Goal: Task Accomplishment & Management: Manage account settings

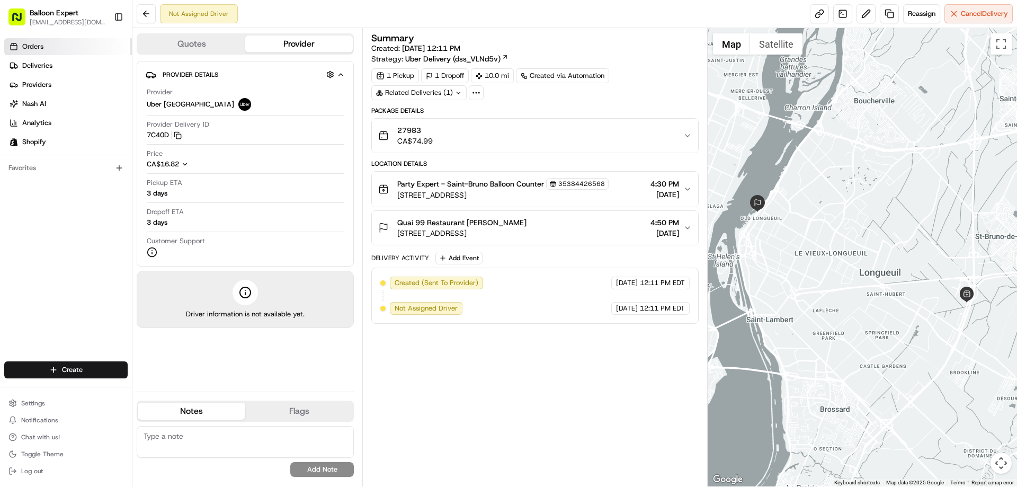
click at [27, 43] on span "Orders" at bounding box center [32, 47] width 21 height 10
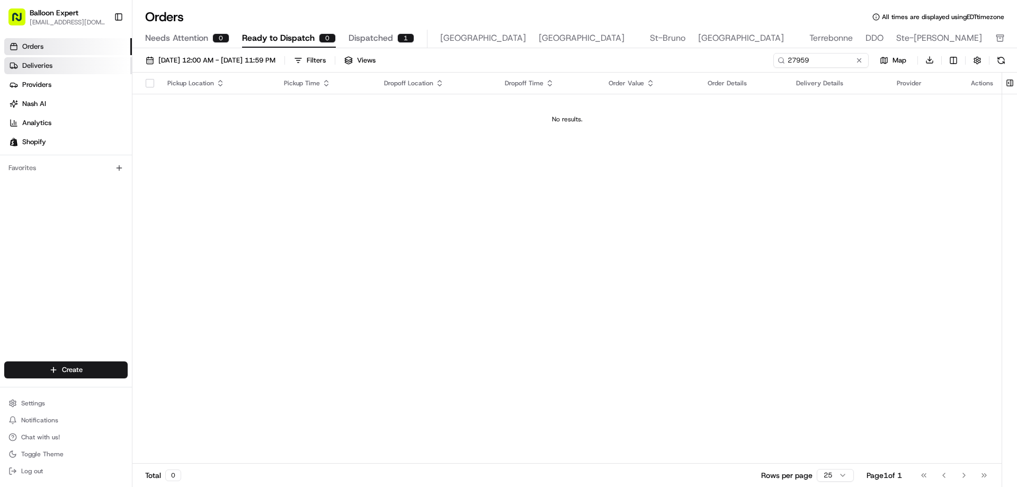
click at [36, 70] on link "Deliveries" at bounding box center [68, 65] width 128 height 17
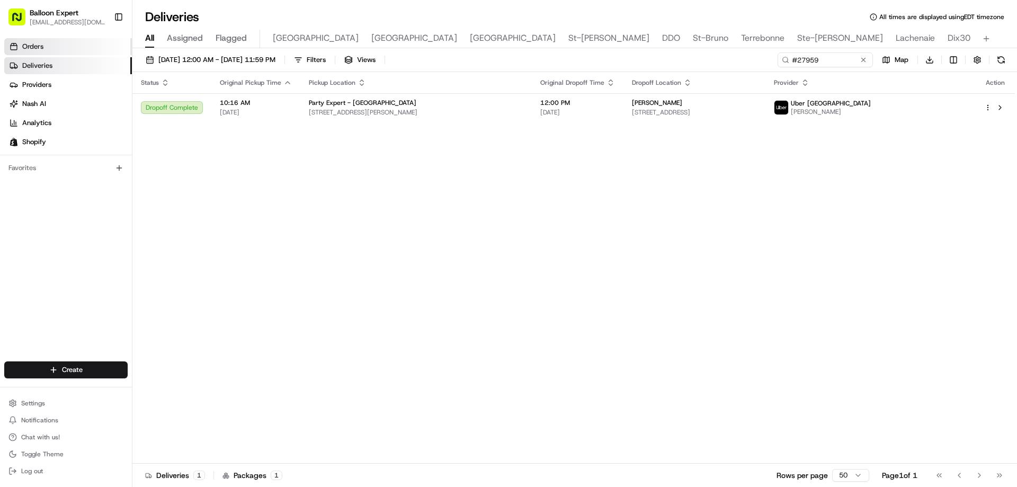
click at [34, 46] on span "Orders" at bounding box center [32, 47] width 21 height 10
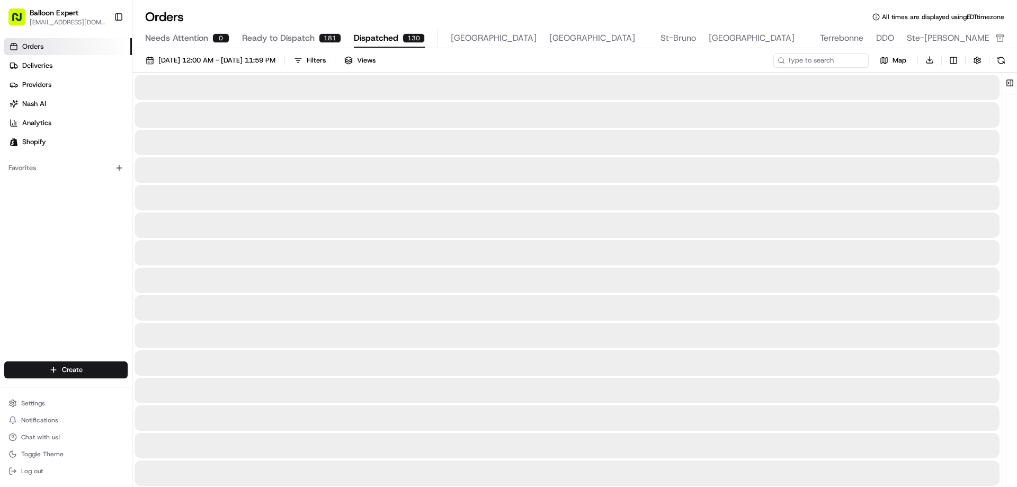
click at [371, 32] on span "Dispatched" at bounding box center [376, 38] width 44 height 13
click at [269, 31] on button "Ready to Dispatch 181" at bounding box center [291, 39] width 99 height 18
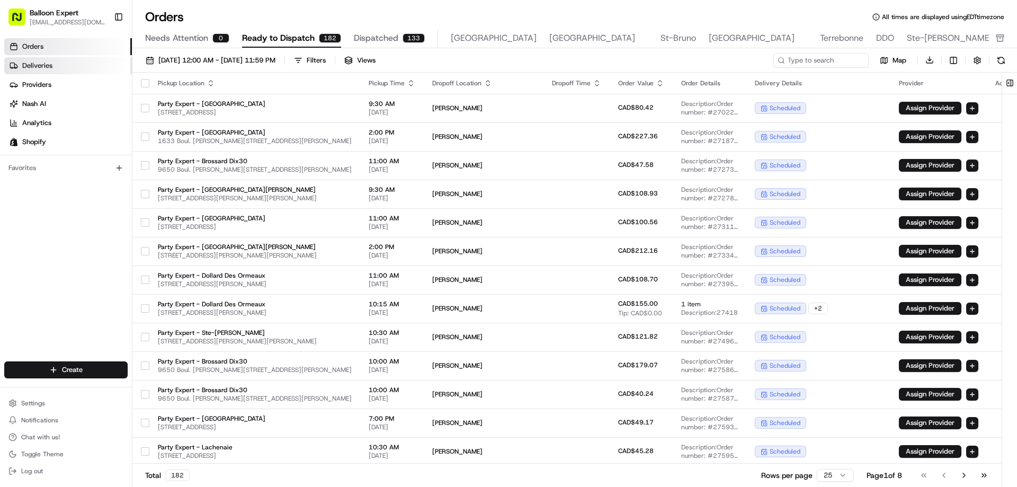
click at [25, 58] on link "Deliveries" at bounding box center [68, 65] width 128 height 17
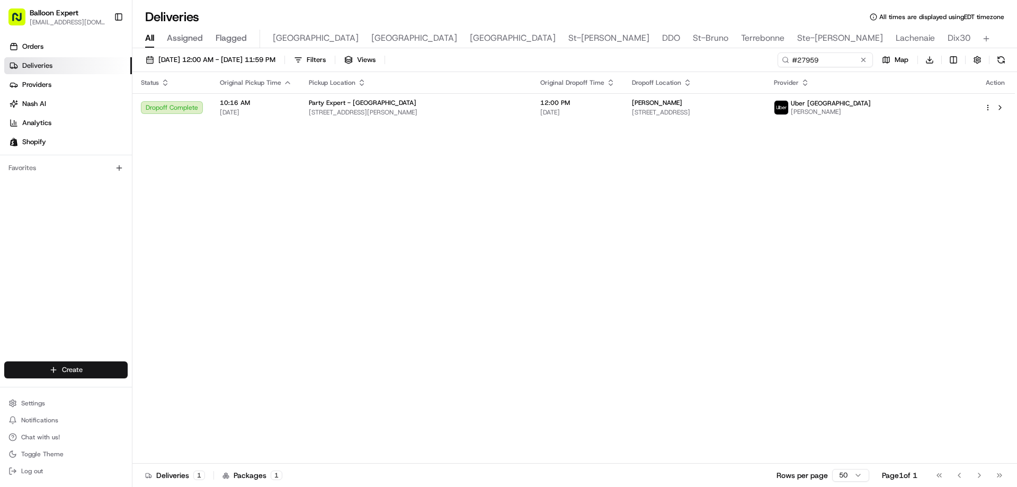
click at [44, 372] on html "Balloon Expert fanastasopoulos@party-expert.com Toggle Sidebar Orders Deliverie…" at bounding box center [508, 243] width 1017 height 487
click at [192, 391] on link "Delivery" at bounding box center [191, 389] width 118 height 19
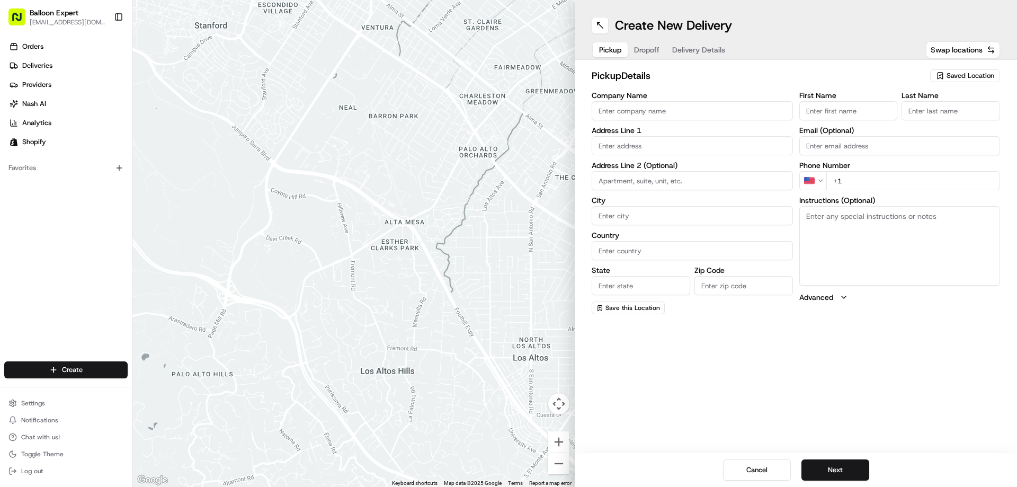
click at [970, 77] on span "Saved Location" at bounding box center [970, 76] width 48 height 10
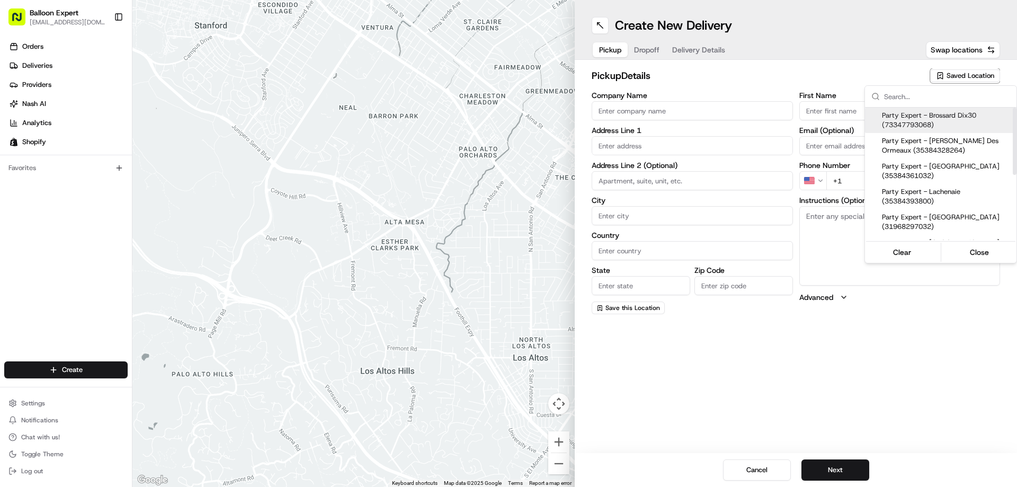
drag, startPoint x: 942, startPoint y: 113, endPoint x: 1015, endPoint y: 143, distance: 78.4
click at [943, 113] on span "Party Expert - Brossard Dix30 (73347793068)" at bounding box center [947, 120] width 130 height 19
type input "Party Expert - Brossard Dix30"
type input "9650 Boul. [GEOGRAPHIC_DATA]"
type input "Suite 5"
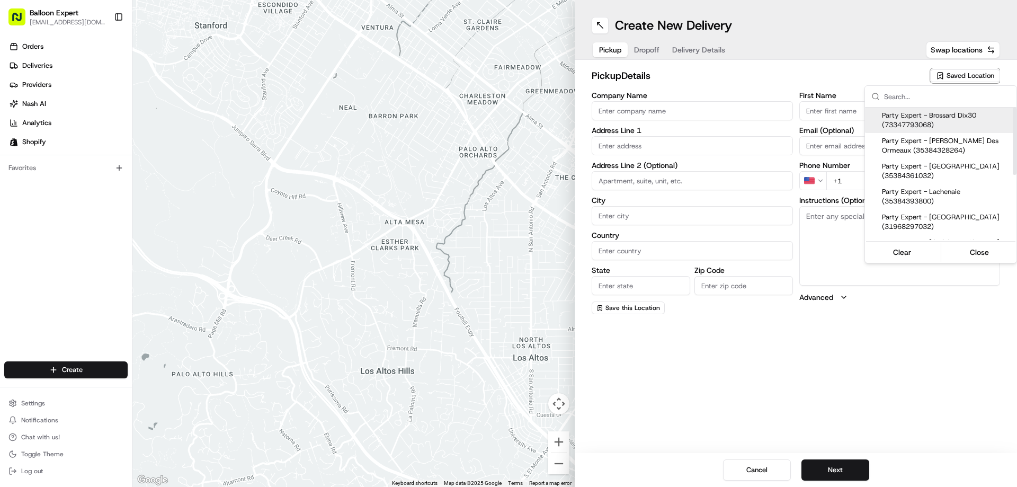
type input "Brossard"
type input "CA"
type input "QC"
type input "J4Y 0B3"
type input "[PERSON_NAME]"
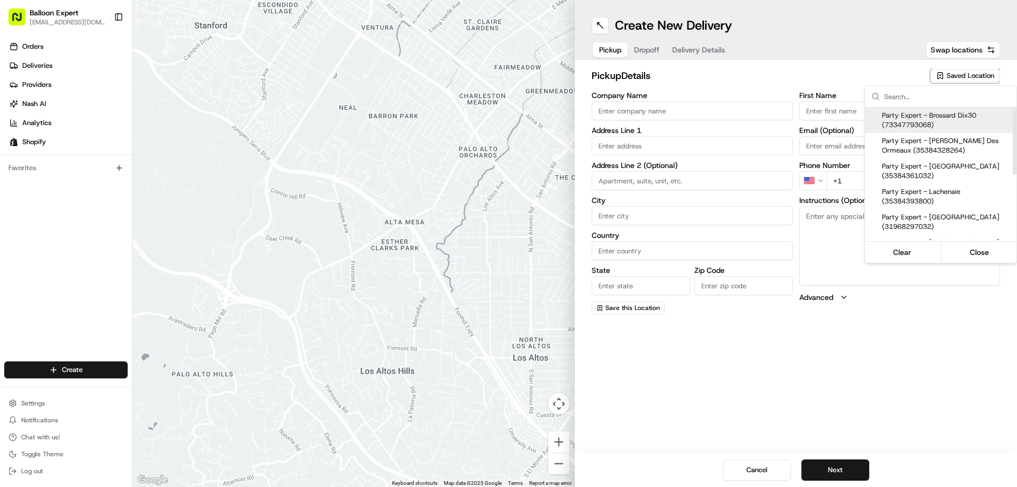
type input "115"
type input "[EMAIL_ADDRESS][DOMAIN_NAME]"
type input "[PHONE_NUMBER]"
type textarea "Upon your arrival, proceed to the balloon counter and inquire about your order …"
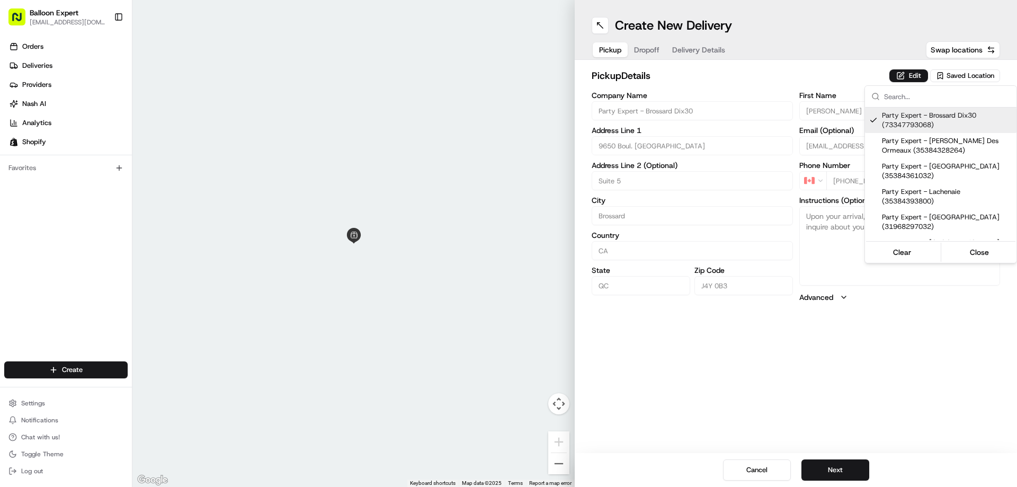
click at [653, 52] on html "Balloon Expert fanastasopoulos@party-expert.com Toggle Sidebar Orders Deliverie…" at bounding box center [508, 243] width 1017 height 487
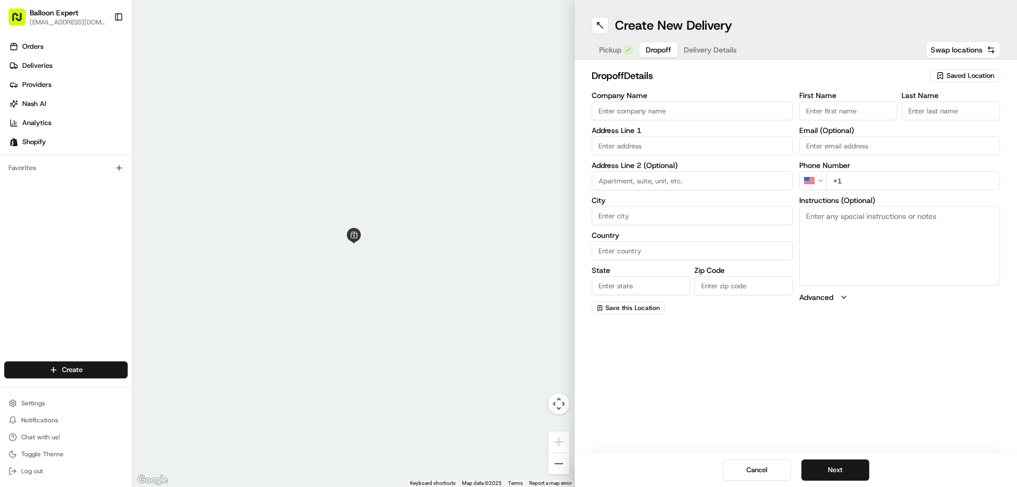
click at [645, 51] on span "Dropoff" at bounding box center [657, 49] width 25 height 11
click at [642, 146] on input "text" at bounding box center [691, 145] width 201 height 19
click at [622, 142] on input "text" at bounding box center [691, 145] width 201 height 19
paste input "413 Rue Rouville"
type input "413 Rue Rouville"
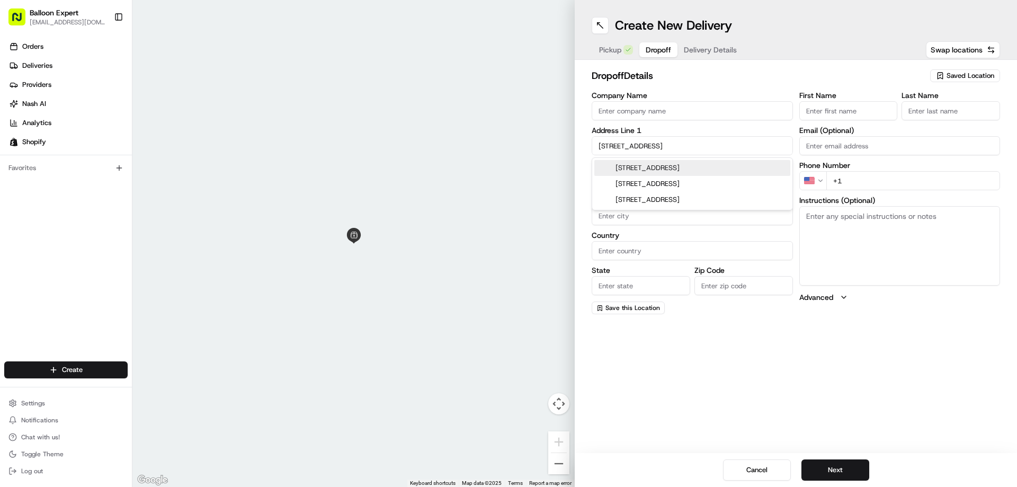
type input "Le Vieux-Longueuil"
type input "Canada"
type input "[GEOGRAPHIC_DATA]"
type input "J4K 2W4"
type input "Kateryna"
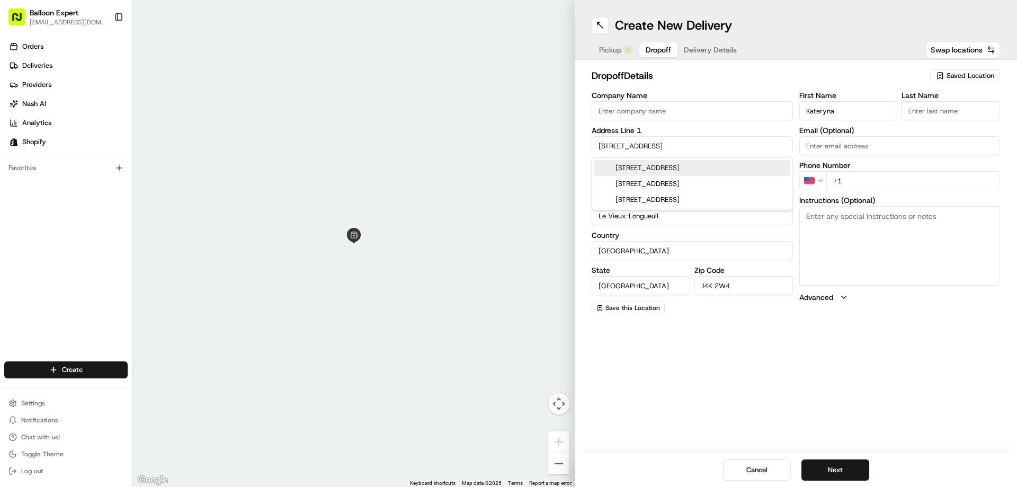
type input "Furman"
click at [680, 174] on div "413 Rue Rouville, Longueuil, QC, Canada" at bounding box center [692, 168] width 196 height 16
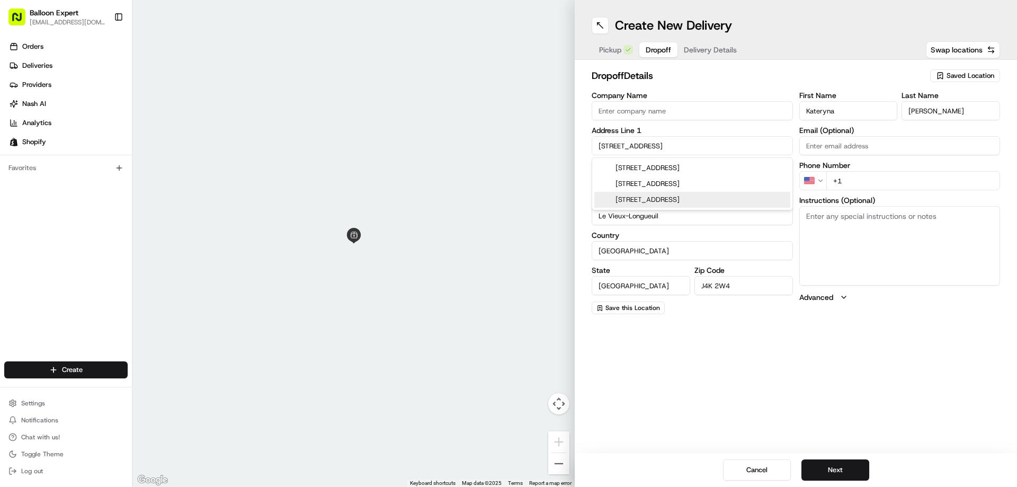
type input "[STREET_ADDRESS]"
type input "Longueuil"
type input "QC"
type input "413 Rue Rouville"
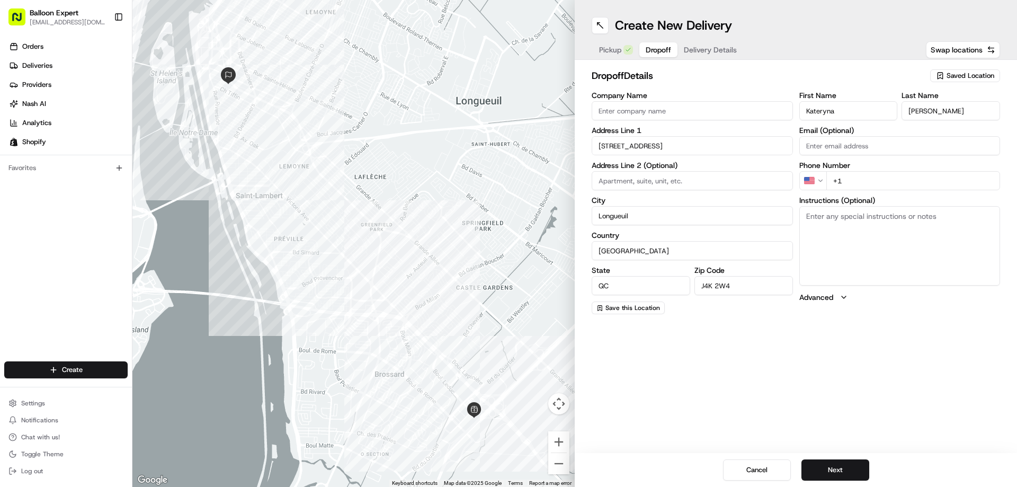
click at [851, 183] on input "+1" at bounding box center [913, 180] width 174 height 19
click at [869, 185] on input "+1" at bounding box center [913, 180] width 174 height 19
paste input "438 366 8766"
type input "+1 438 366 8766"
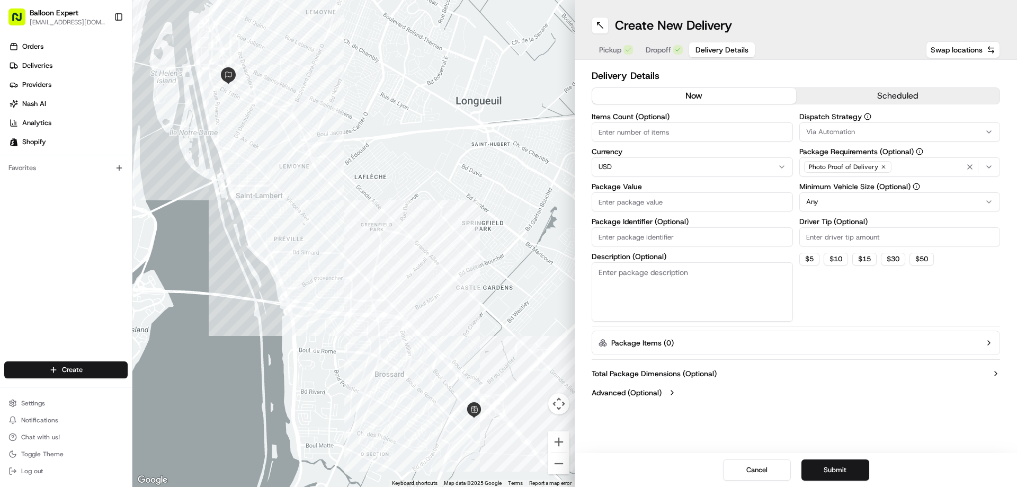
click at [704, 48] on span "Delivery Details" at bounding box center [721, 49] width 53 height 11
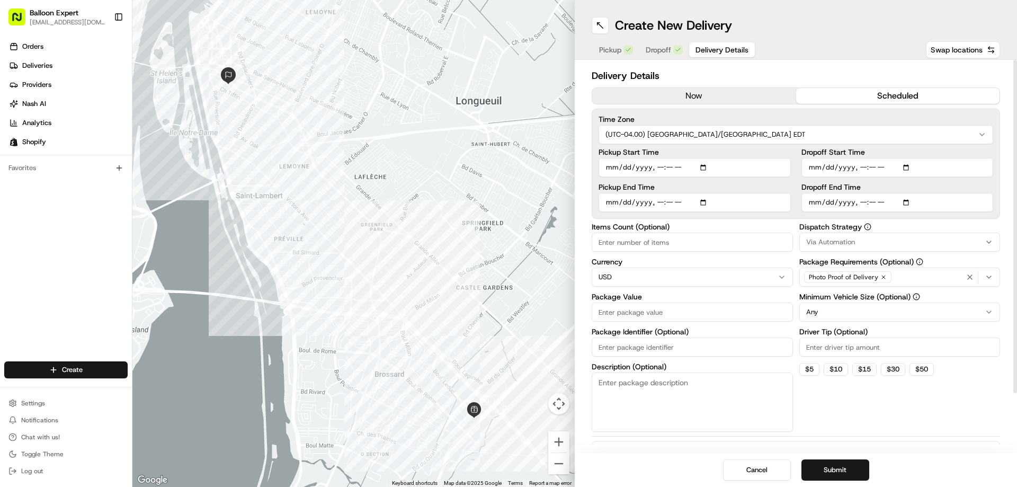
click at [901, 98] on button "scheduled" at bounding box center [898, 96] width 204 height 16
click at [702, 165] on input "Pickup Start Time" at bounding box center [694, 167] width 192 height 19
type input "[DATE]T21:44"
drag, startPoint x: 967, startPoint y: 387, endPoint x: 973, endPoint y: 384, distance: 5.9
click at [967, 387] on div "Dispatch Strategy Via Automation Package Requirements (Optional) Photo Proof of…" at bounding box center [899, 327] width 201 height 209
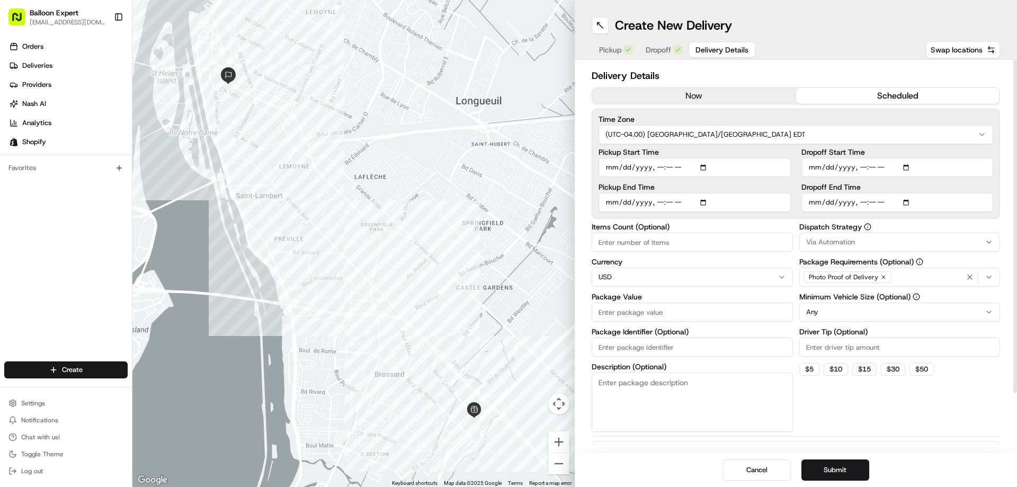
click at [668, 278] on html "Balloon Expert fanastasopoulos@party-expert.com Toggle Sidebar Orders Deliverie…" at bounding box center [508, 243] width 1017 height 487
click at [626, 319] on input "Package Value" at bounding box center [691, 311] width 201 height 19
type input "90"
click at [687, 403] on textarea "Description (Optional)" at bounding box center [691, 401] width 201 height 59
type textarea "27987"
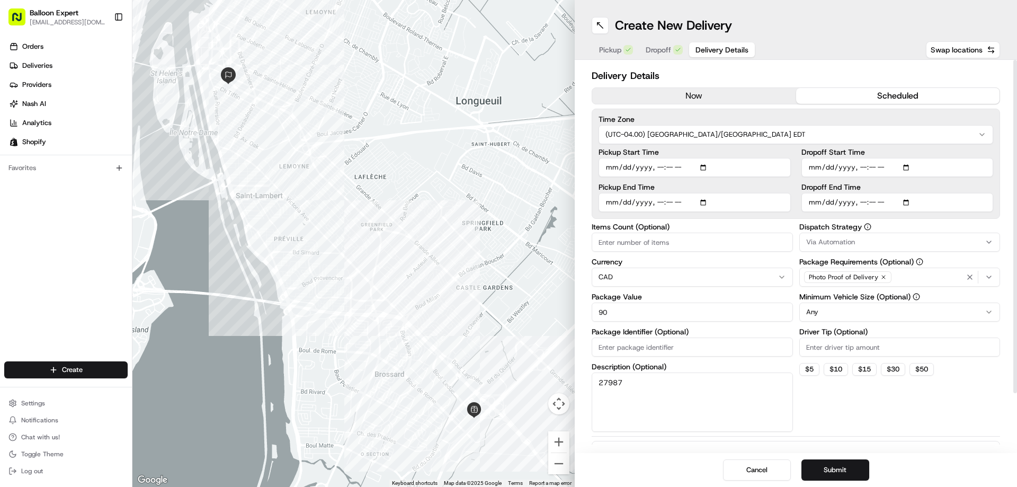
click at [826, 347] on input "Driver Tip (Optional)" at bounding box center [899, 346] width 201 height 19
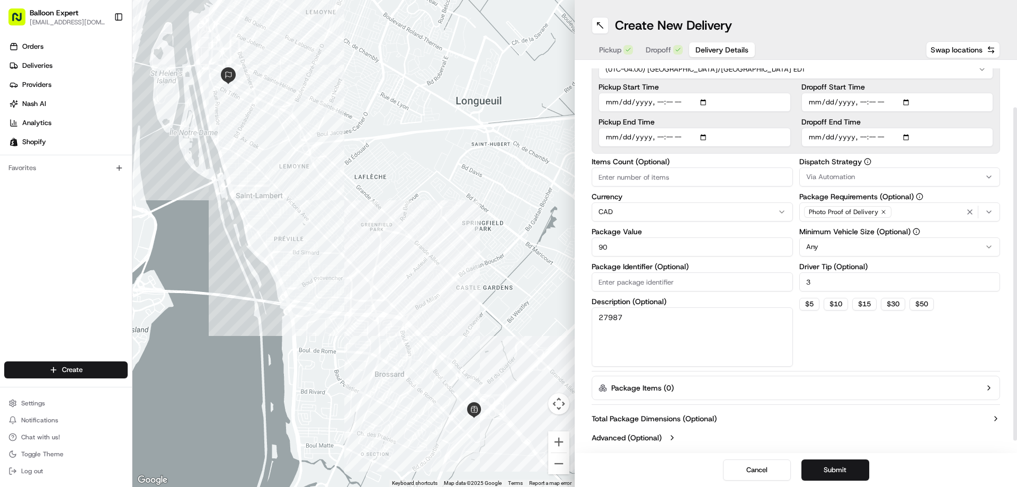
scroll to position [68, 0]
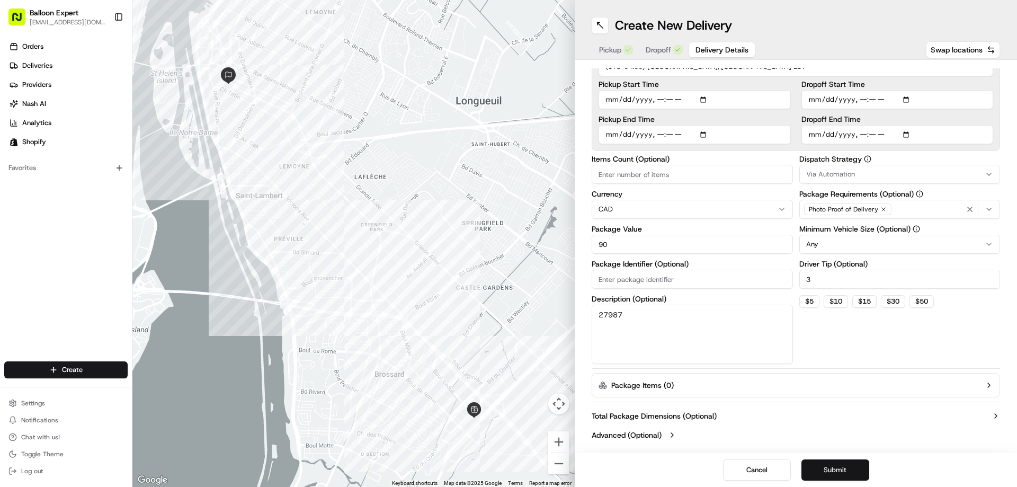
type input "3"
click at [841, 470] on button "Submit" at bounding box center [835, 469] width 68 height 21
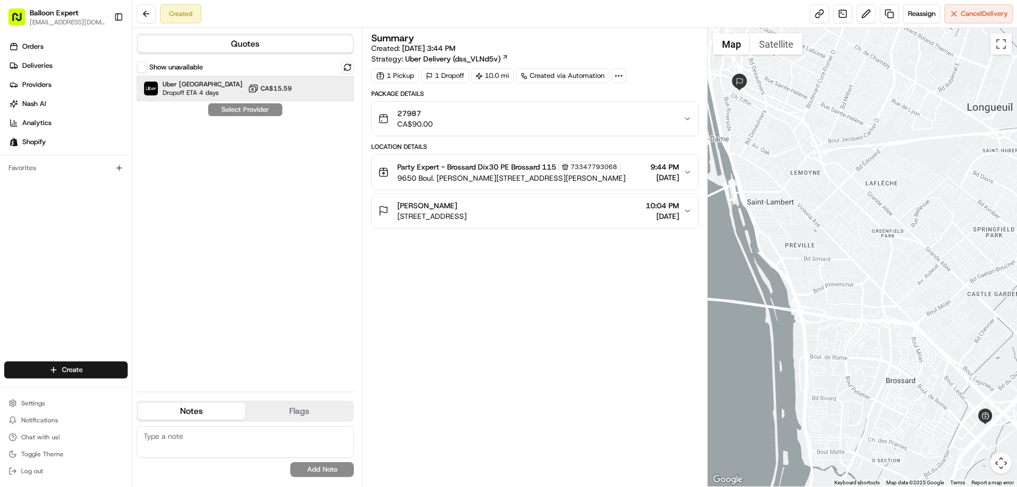
click at [298, 95] on div "Uber Canada Dropoff ETA 4 days CA$15.59" at bounding box center [245, 88] width 217 height 25
click at [234, 116] on div "Show unavailable Uber Canada Dropoff ETA 4 days CA$15.59 Assign Provider" at bounding box center [245, 222] width 217 height 322
click at [246, 110] on button "Assign Provider" at bounding box center [245, 109] width 75 height 13
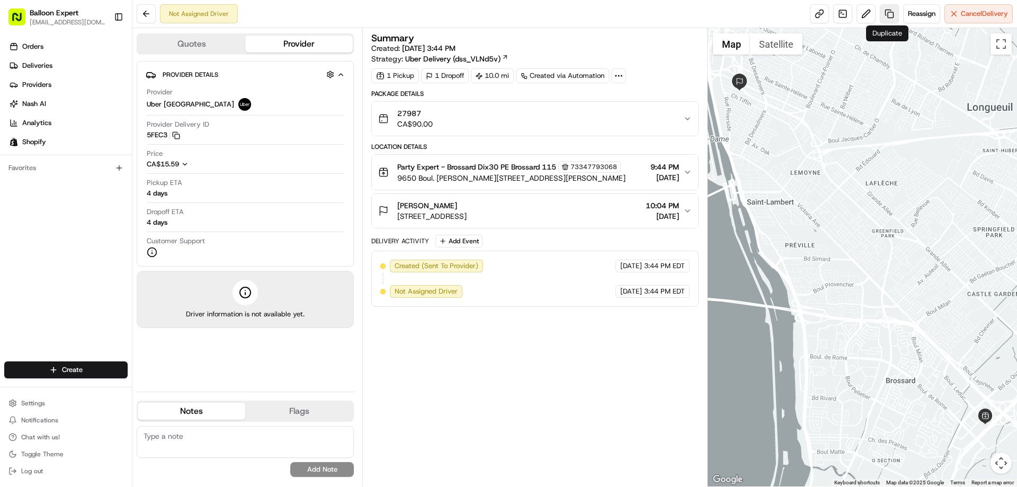
click at [887, 18] on link at bounding box center [888, 13] width 19 height 19
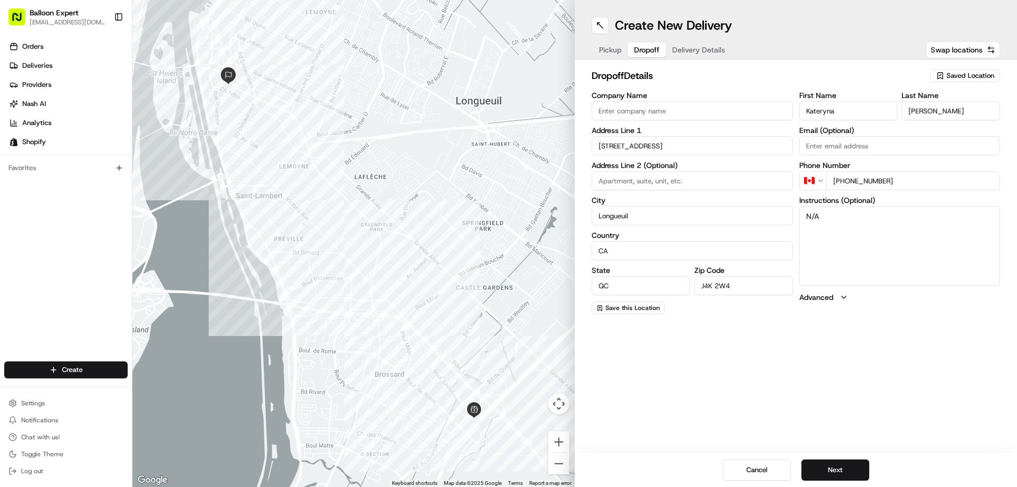
click at [645, 50] on span "Dropoff" at bounding box center [646, 49] width 25 height 11
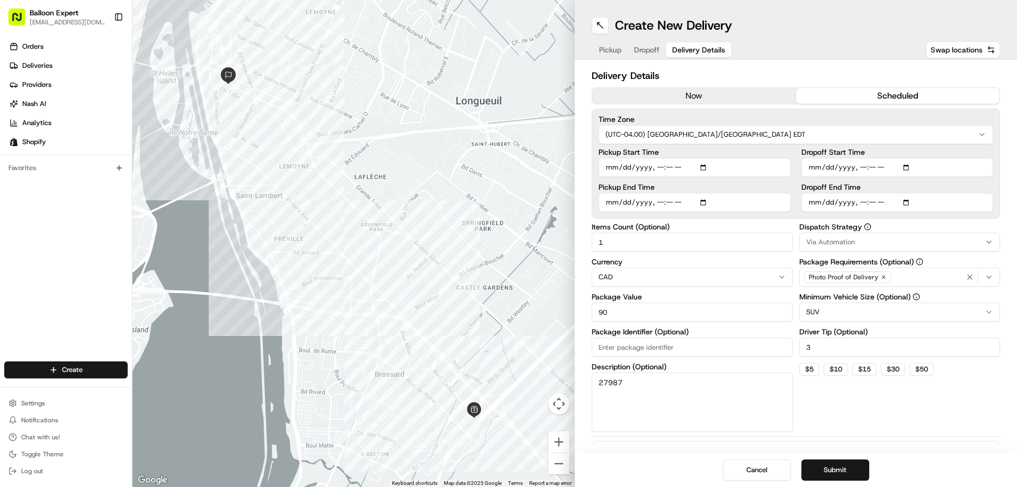
click at [692, 45] on span "Delivery Details" at bounding box center [698, 49] width 53 height 11
click at [880, 201] on input "Dropoff End Time" at bounding box center [897, 202] width 192 height 19
click at [383, 191] on div at bounding box center [353, 243] width 442 height 487
click at [55, 67] on link "Deliveries" at bounding box center [68, 65] width 128 height 17
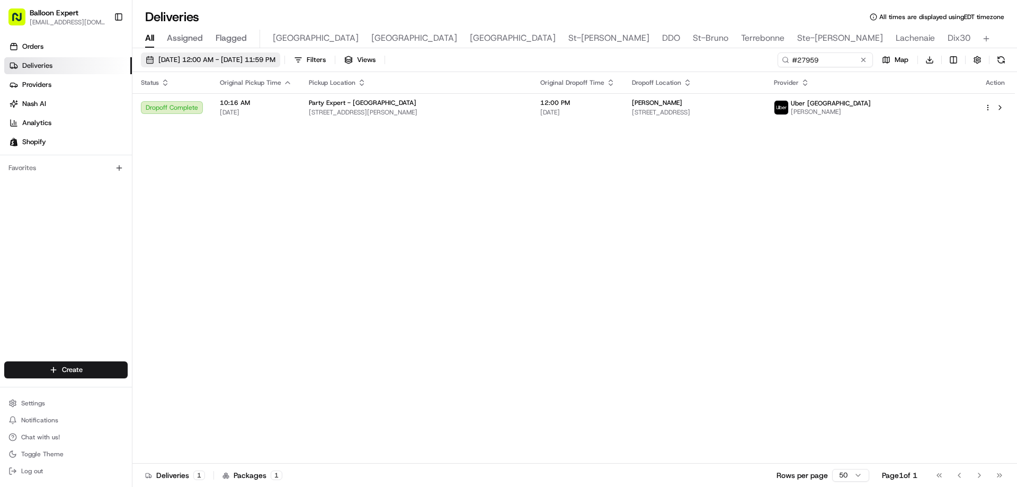
click at [258, 61] on span "[DATE] 12:00 AM - [DATE] 11:59 PM" at bounding box center [216, 60] width 117 height 10
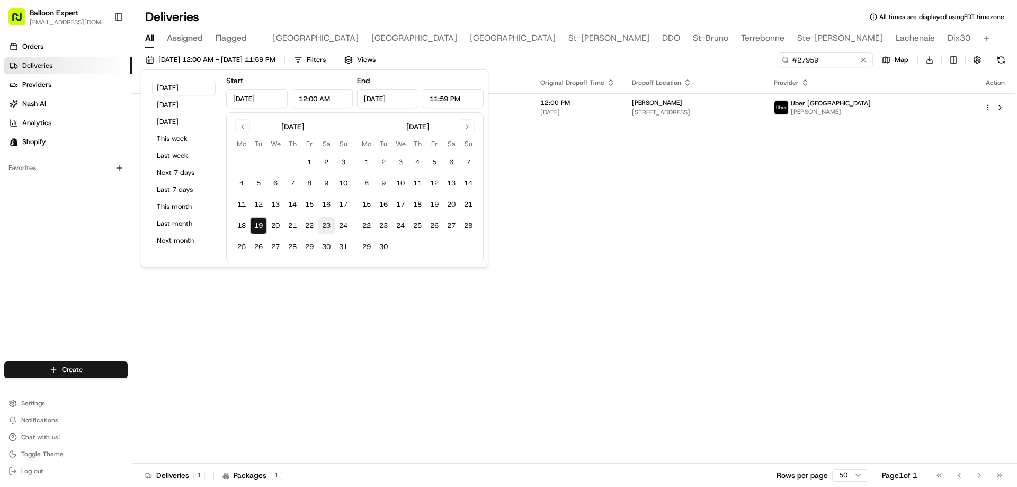
click at [327, 224] on button "23" at bounding box center [326, 225] width 17 height 17
type input "[DATE]"
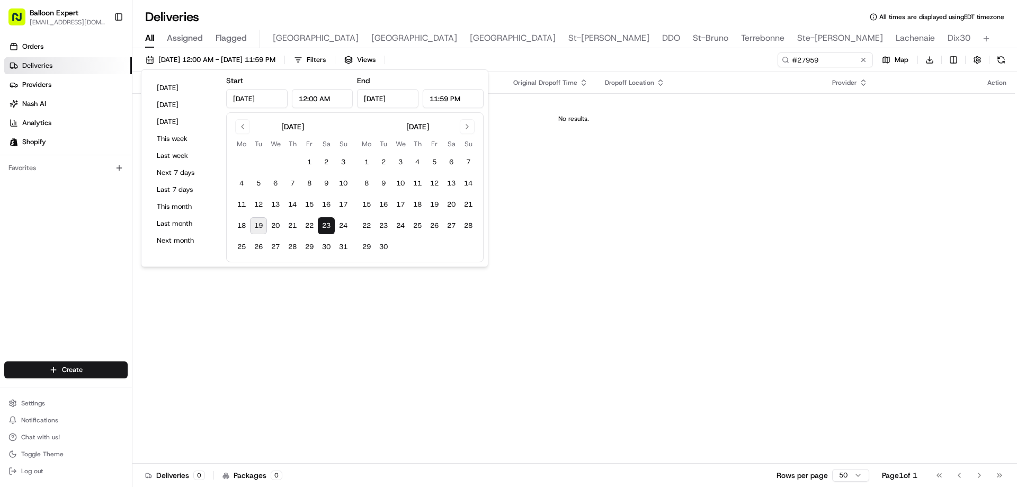
click at [805, 338] on div "Status Original Pickup Time Pickup Location Original Dropoff Time Dropoff Locat…" at bounding box center [573, 267] width 882 height 391
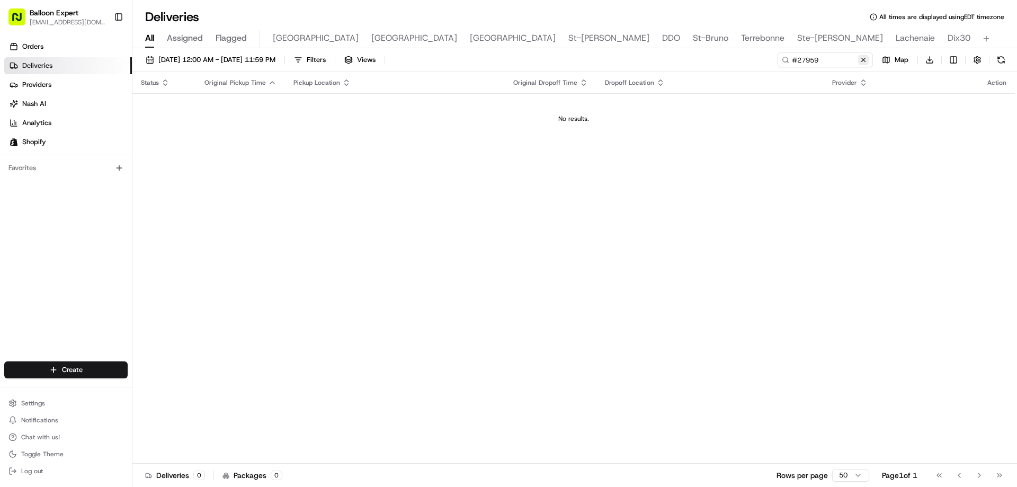
click at [864, 62] on button at bounding box center [863, 60] width 11 height 11
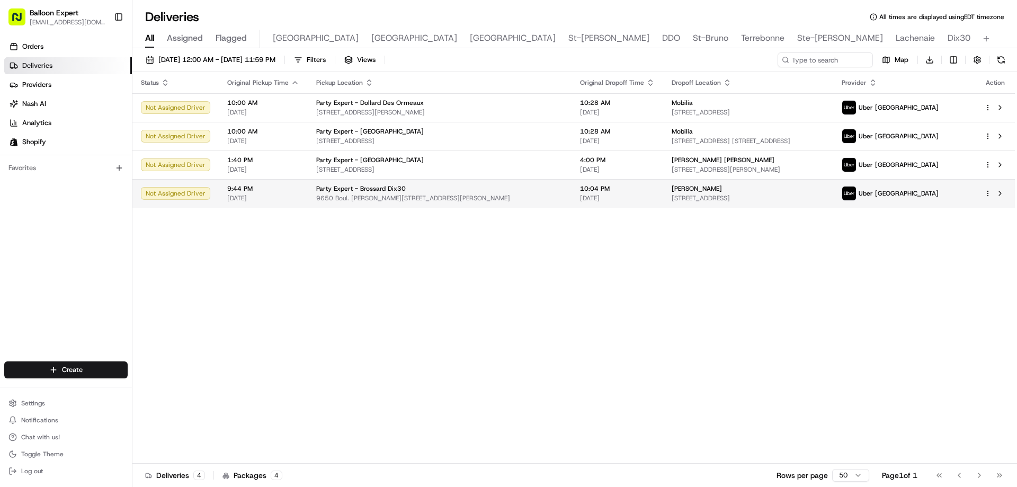
click at [241, 192] on span "9:44 PM" at bounding box center [263, 188] width 72 height 8
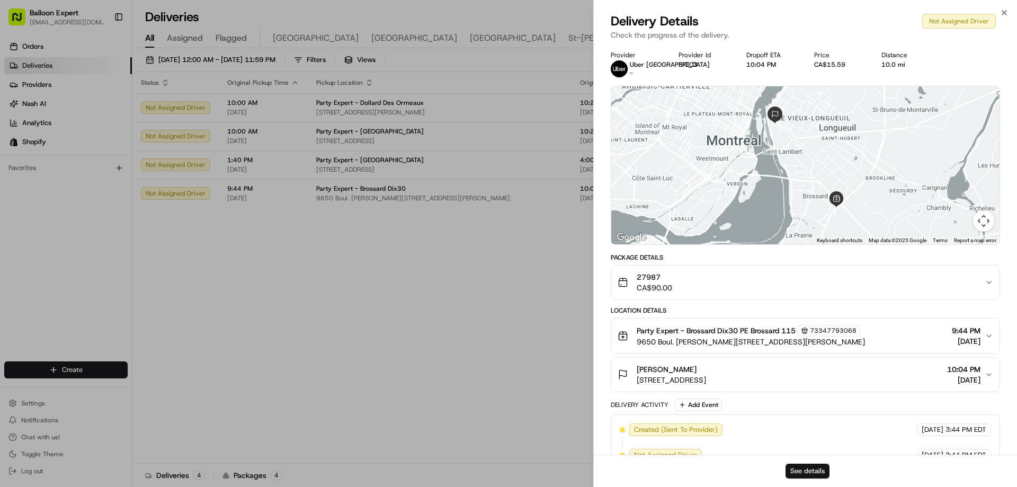
click at [797, 466] on button "See details" at bounding box center [807, 470] width 44 height 15
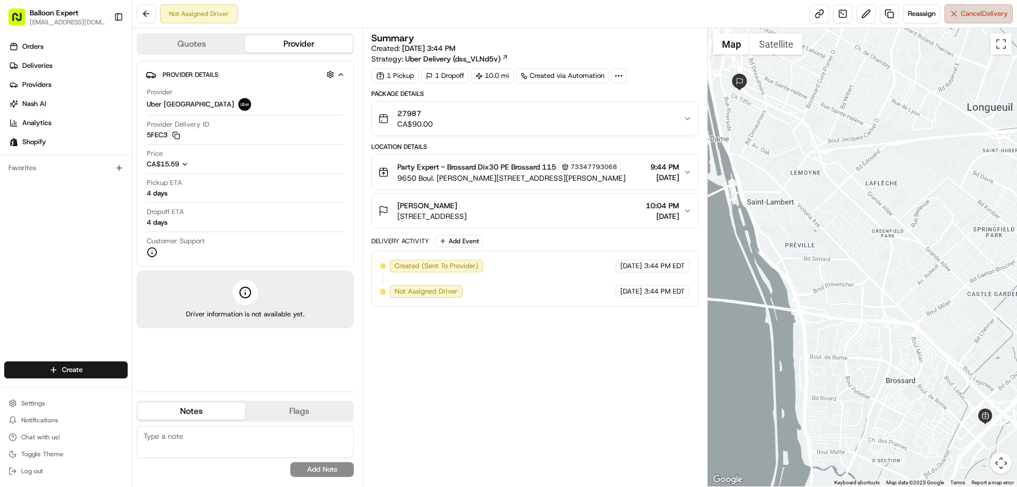
click at [965, 17] on span "Cancel Delivery" at bounding box center [983, 14] width 47 height 10
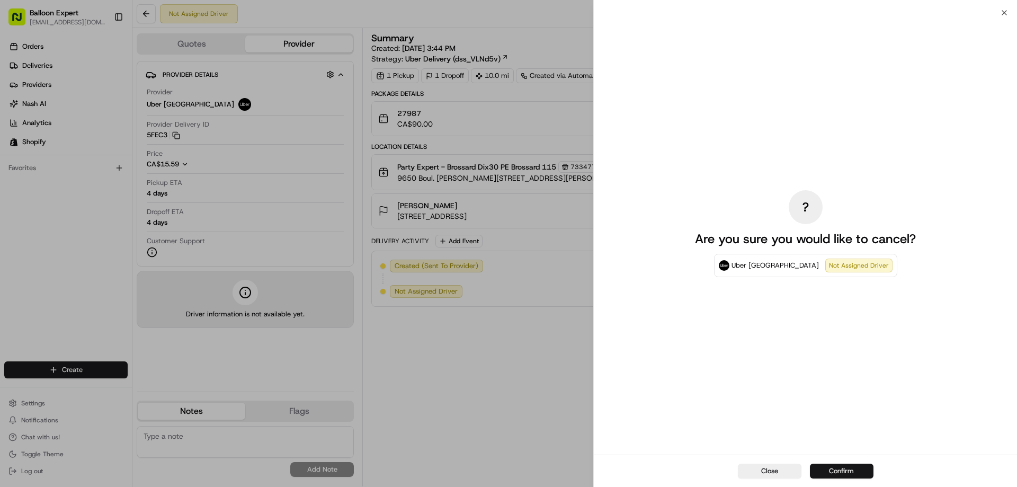
click at [859, 474] on button "Confirm" at bounding box center [842, 470] width 64 height 15
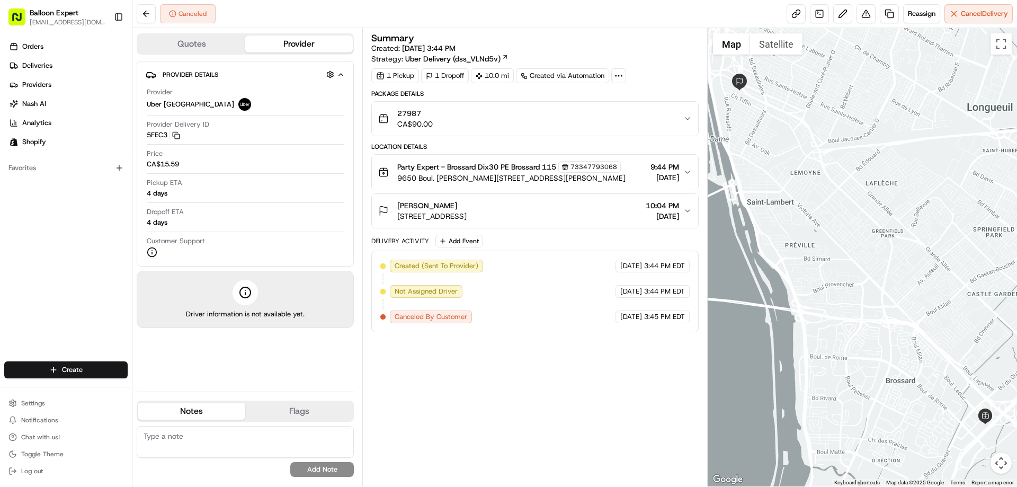
click at [893, 23] on div "Canceled Reassign Cancel Delivery" at bounding box center [574, 14] width 884 height 28
click at [890, 19] on link at bounding box center [888, 13] width 19 height 19
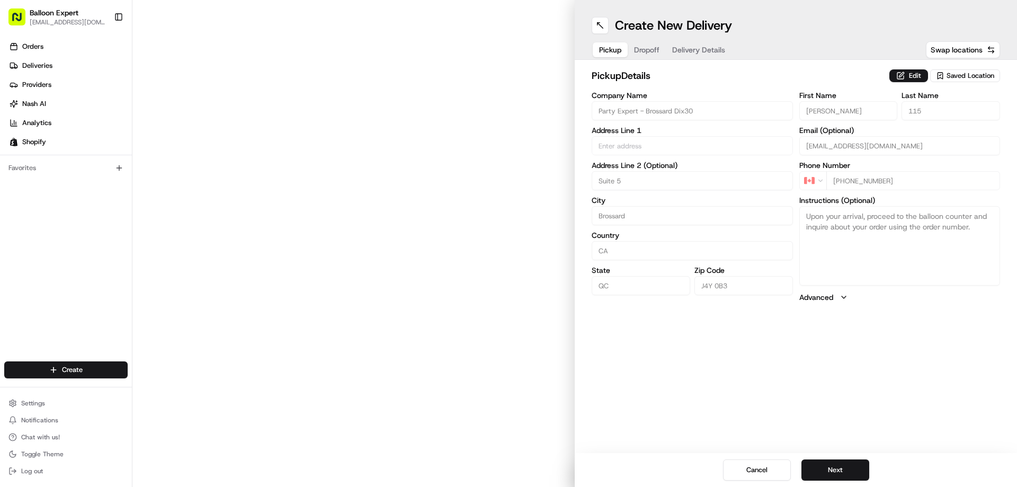
type input "9650 Boul. [GEOGRAPHIC_DATA]"
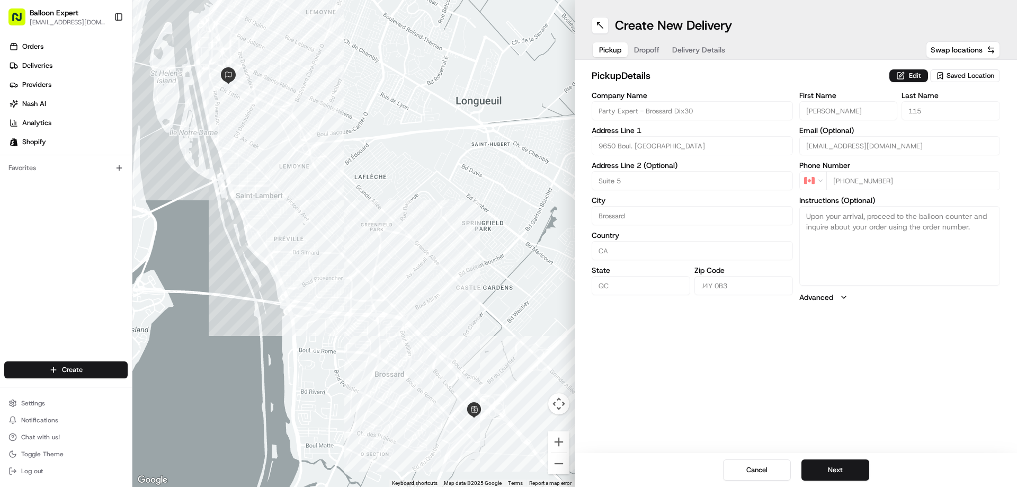
click at [682, 48] on span "Delivery Details" at bounding box center [698, 49] width 53 height 11
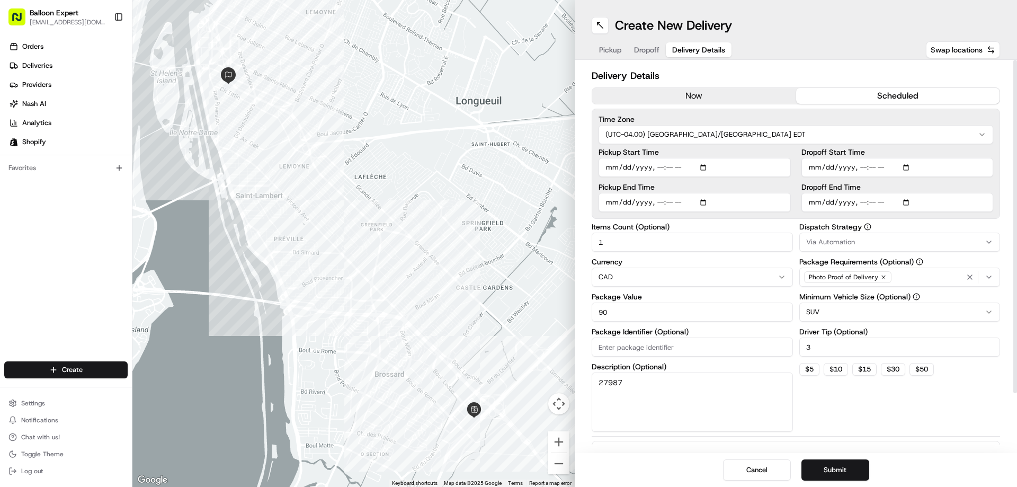
click at [680, 169] on input "Pickup Start Time" at bounding box center [694, 167] width 192 height 19
type input "[DATE]T09:44"
click at [886, 201] on input "Dropoff End Time" at bounding box center [897, 202] width 192 height 19
type input "[DATE]T10:04"
drag, startPoint x: 859, startPoint y: 473, endPoint x: 861, endPoint y: 478, distance: 5.5
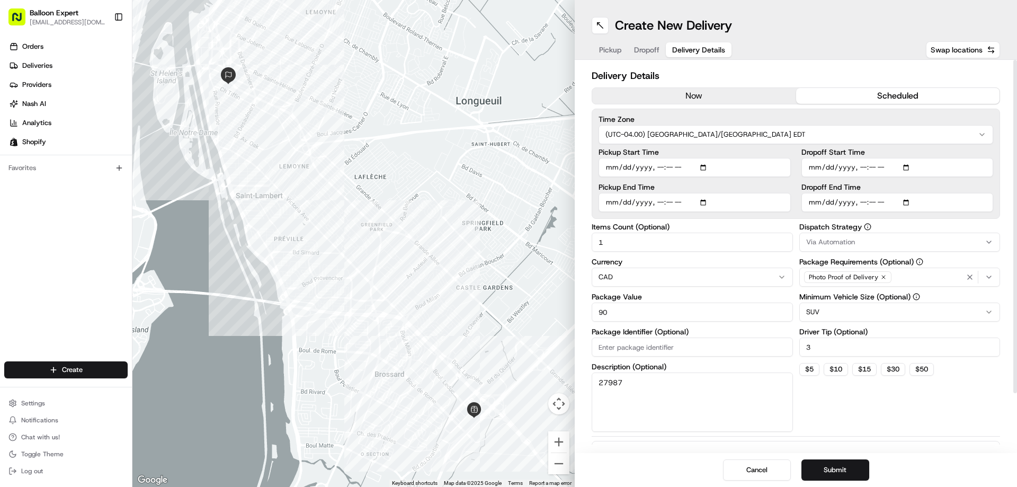
click at [858, 472] on button "Submit" at bounding box center [835, 469] width 68 height 21
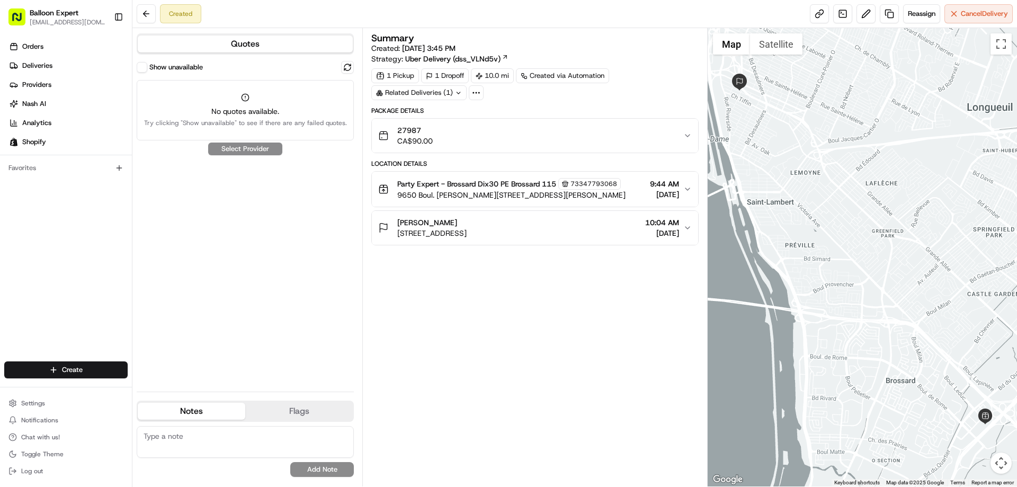
click at [235, 151] on div "Show unavailable No quotes available. Try clicking "Show unavailable" to see if…" at bounding box center [245, 222] width 217 height 322
click at [276, 51] on button "Quotes" at bounding box center [245, 43] width 215 height 17
click at [909, 13] on span "Reassign" at bounding box center [921, 14] width 28 height 10
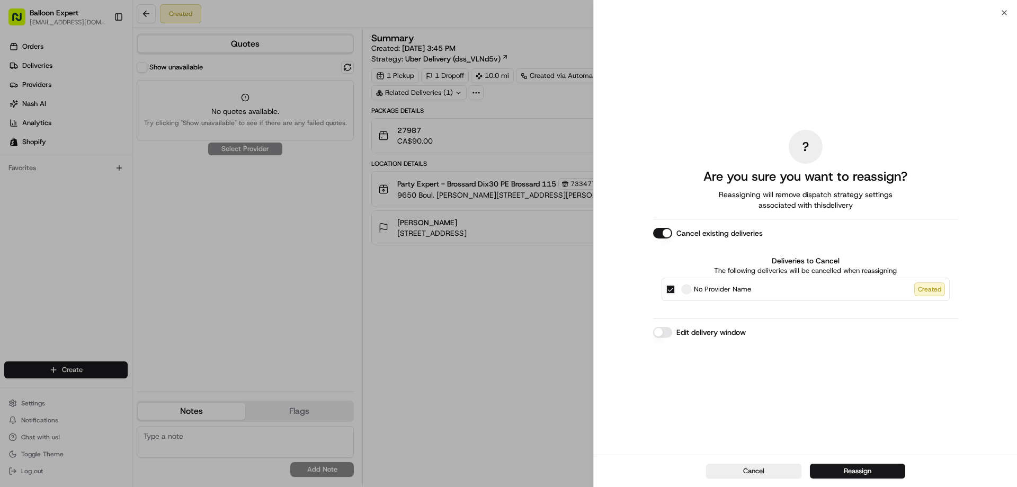
click at [876, 457] on div "Cancel Reassign" at bounding box center [805, 470] width 423 height 32
click at [869, 470] on button "Reassign" at bounding box center [857, 470] width 95 height 15
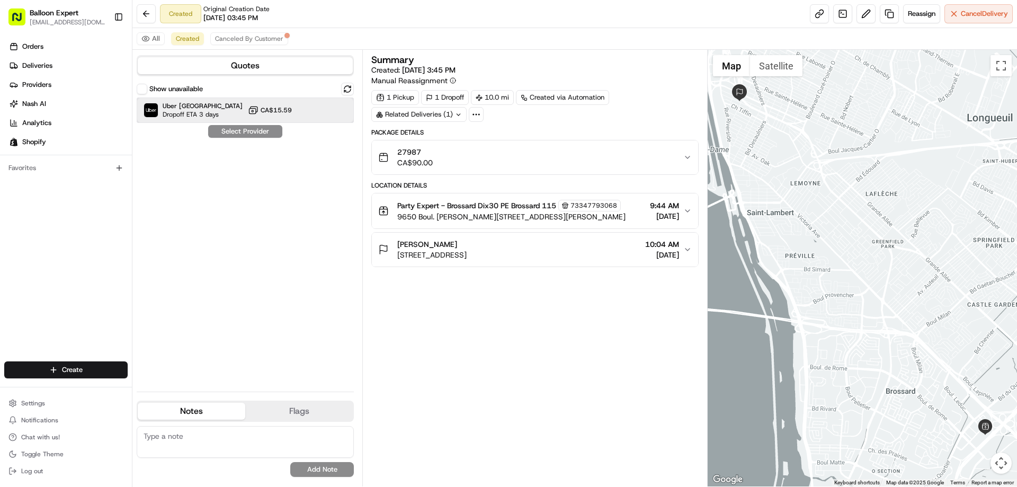
click at [306, 111] on div "Uber Canada Dropoff ETA 3 days CA$15.59" at bounding box center [245, 109] width 217 height 25
click at [228, 133] on button "Assign Provider" at bounding box center [245, 131] width 75 height 13
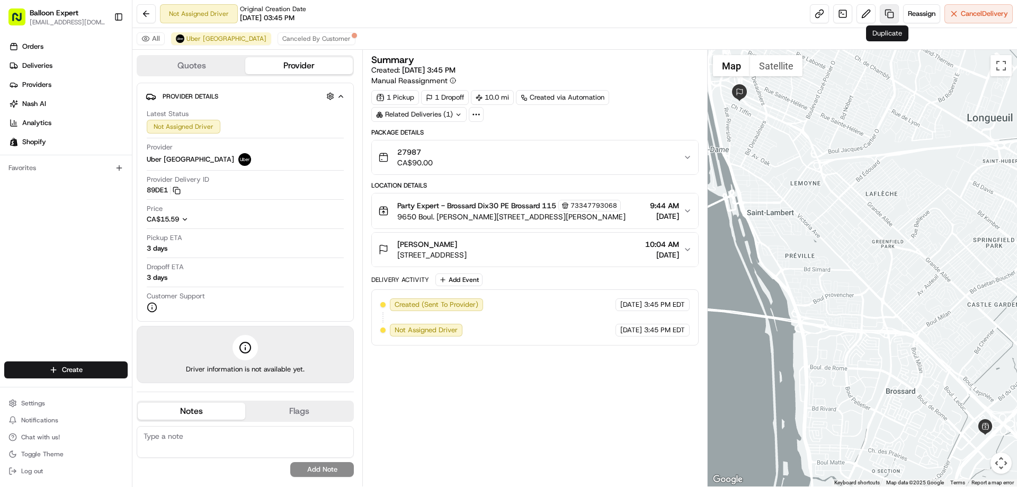
click at [888, 15] on link at bounding box center [888, 13] width 19 height 19
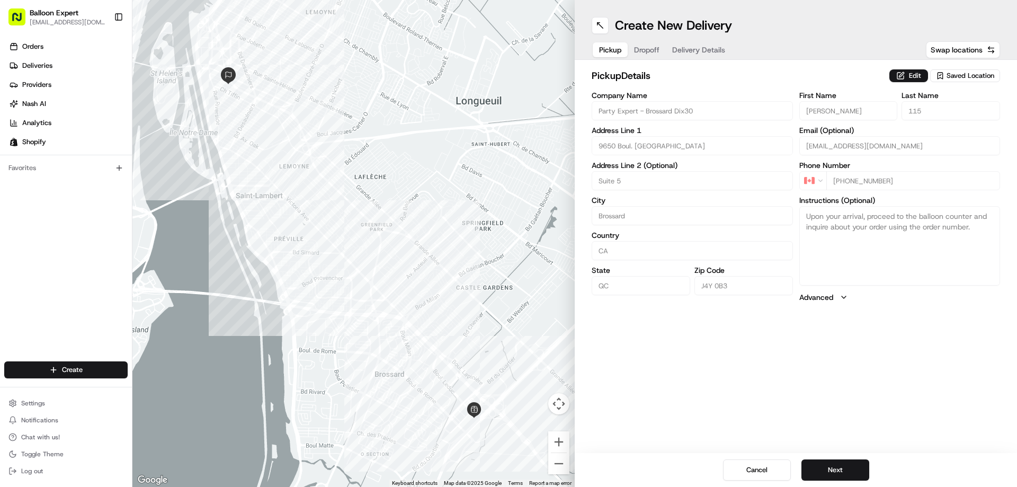
click at [710, 53] on span "Delivery Details" at bounding box center [698, 49] width 53 height 11
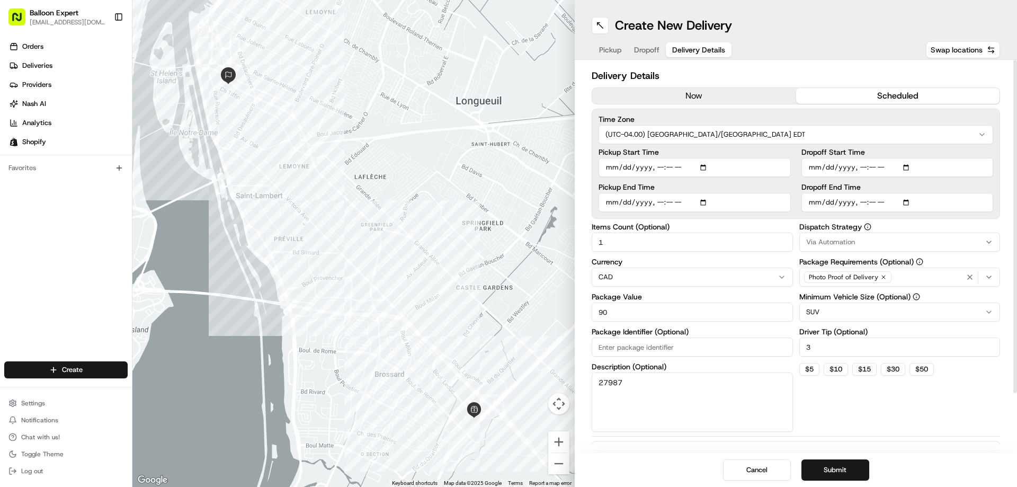
click at [857, 202] on input "Dropoff End Time" at bounding box center [897, 202] width 192 height 19
type input "[DATE]T11:04"
click at [659, 165] on input "Pickup Start Time" at bounding box center [694, 167] width 192 height 19
type input "[DATE]T10:44"
click at [859, 471] on button "Submit" at bounding box center [835, 469] width 68 height 21
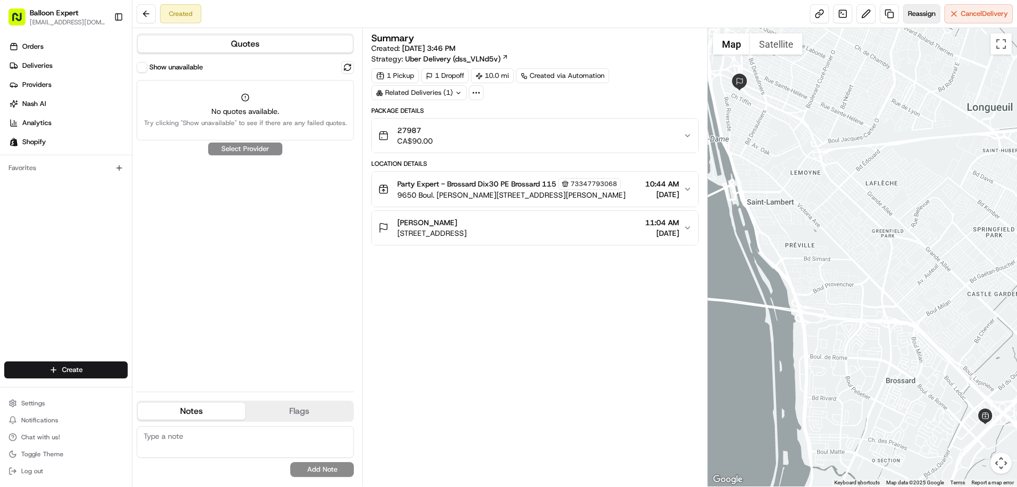
click at [919, 14] on span "Reassign" at bounding box center [921, 14] width 28 height 10
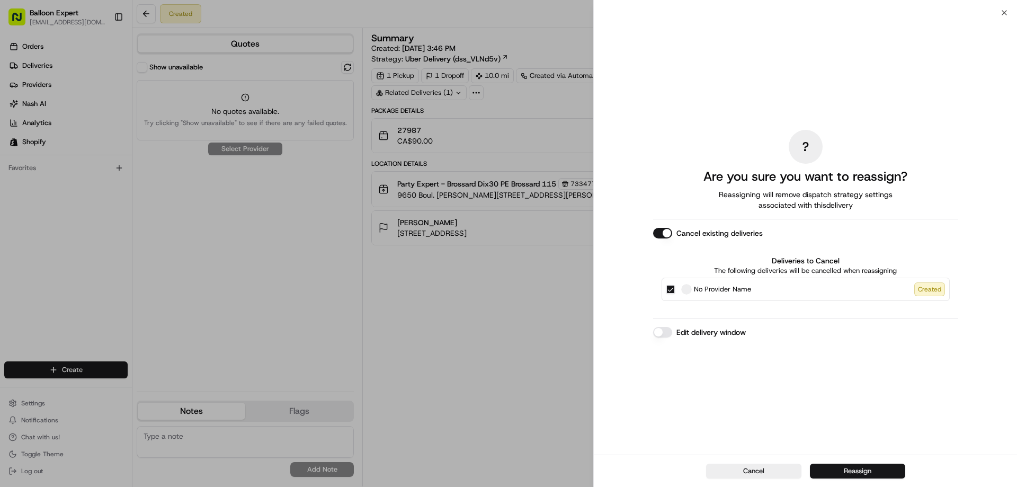
click at [857, 465] on button "Reassign" at bounding box center [857, 470] width 95 height 15
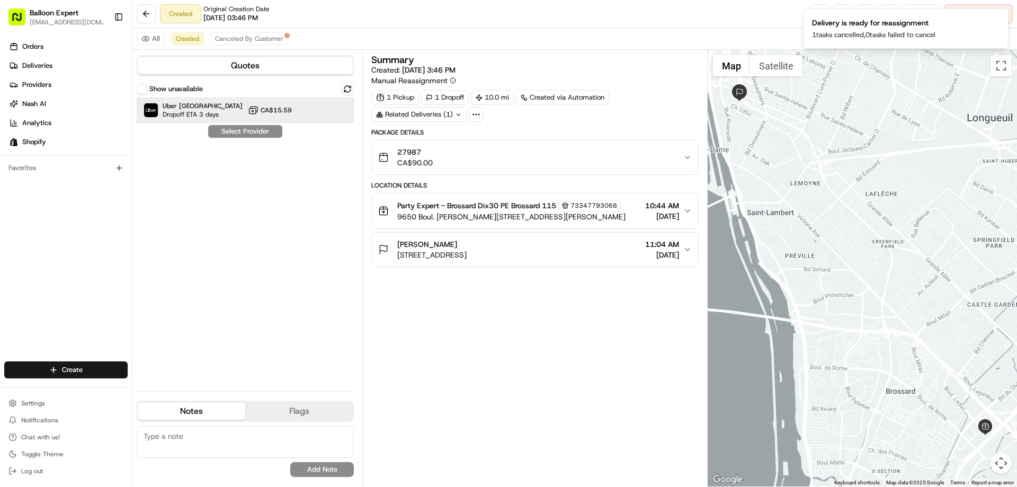
click at [332, 112] on div "Uber Canada Dropoff ETA 3 days CA$15.59" at bounding box center [245, 109] width 217 height 25
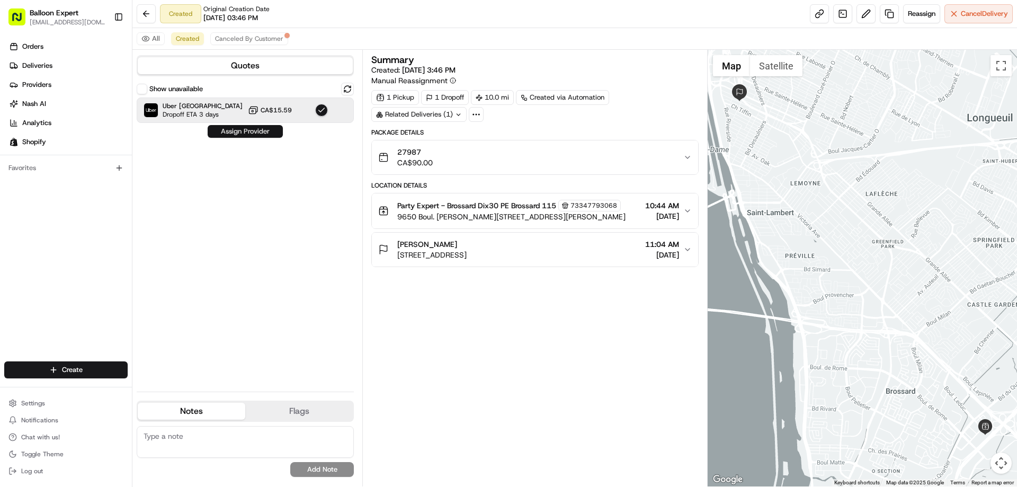
click at [263, 134] on button "Assign Provider" at bounding box center [245, 131] width 75 height 13
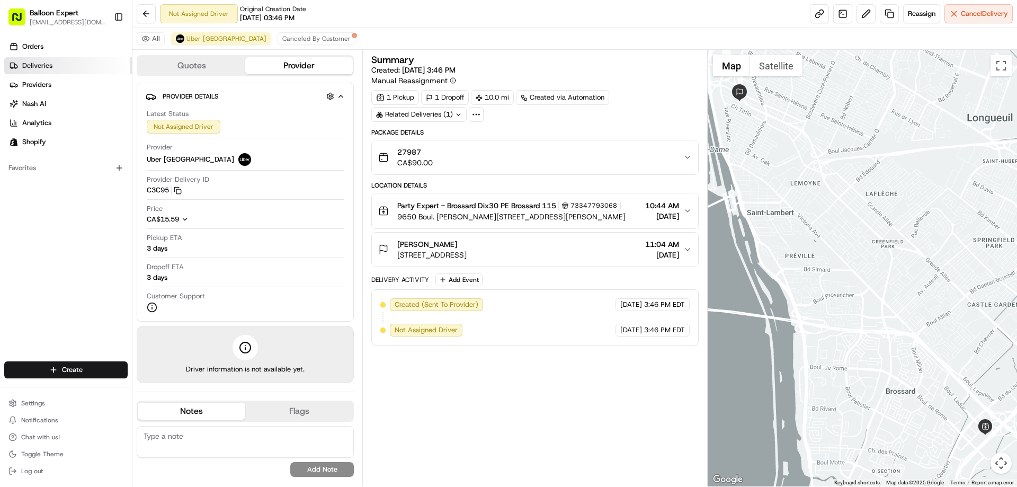
click at [25, 60] on link "Deliveries" at bounding box center [68, 65] width 128 height 17
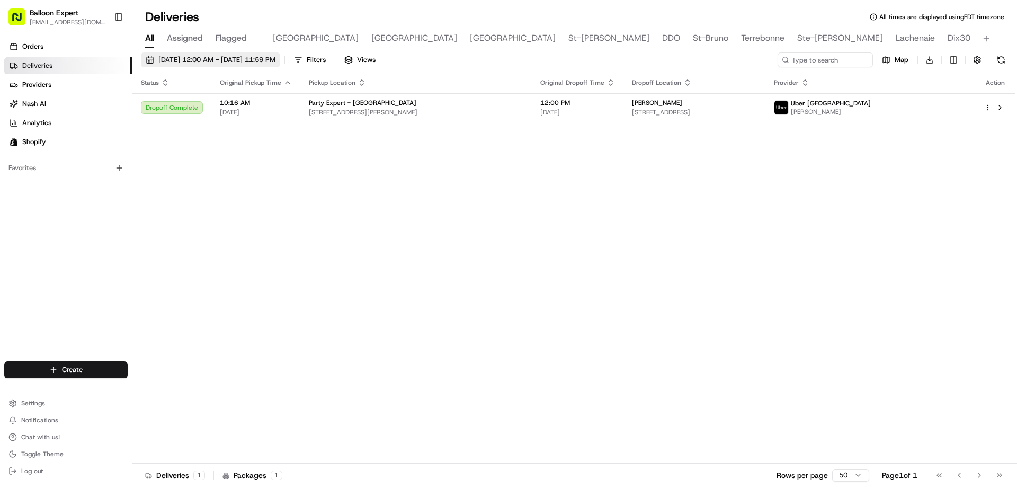
click at [280, 55] on button "[DATE] 12:00 AM - [DATE] 11:59 PM" at bounding box center [210, 59] width 139 height 15
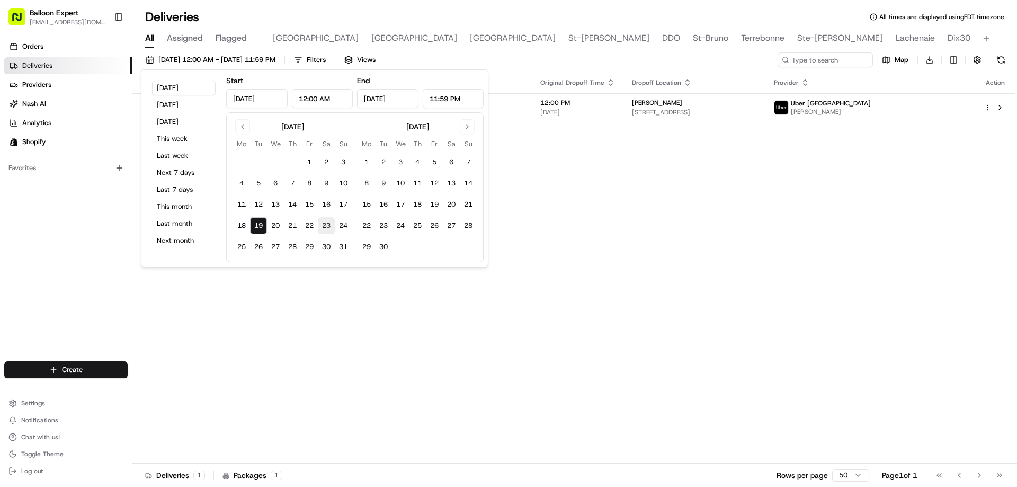
click at [327, 223] on button "23" at bounding box center [326, 225] width 17 height 17
type input "[DATE]"
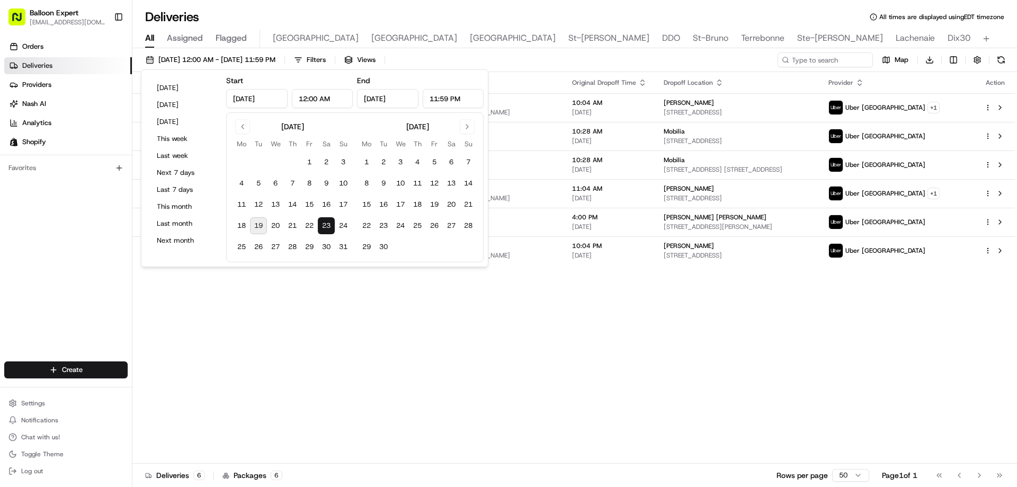
click at [800, 393] on div "Status Original Pickup Time Pickup Location Original Dropoff Time Dropoff Locat…" at bounding box center [573, 267] width 882 height 391
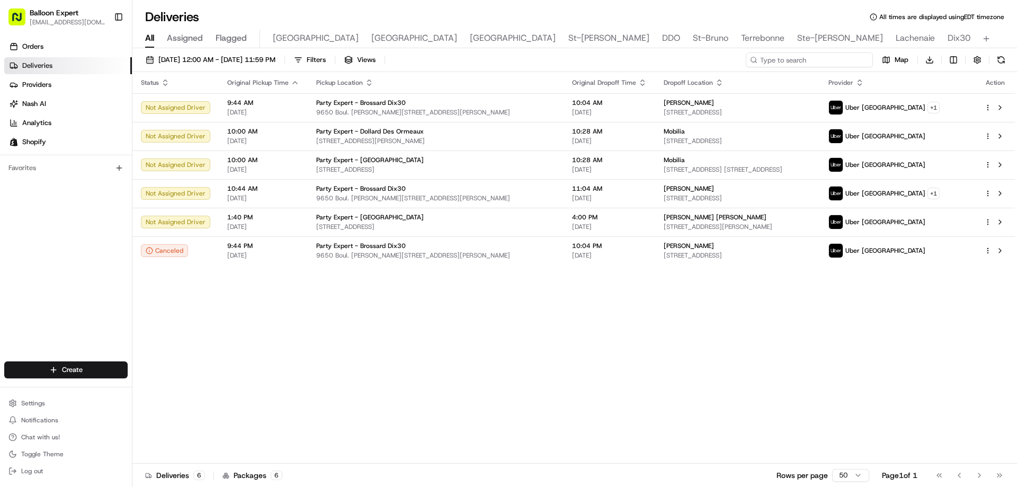
click at [804, 53] on input at bounding box center [808, 59] width 127 height 15
paste input "27963"
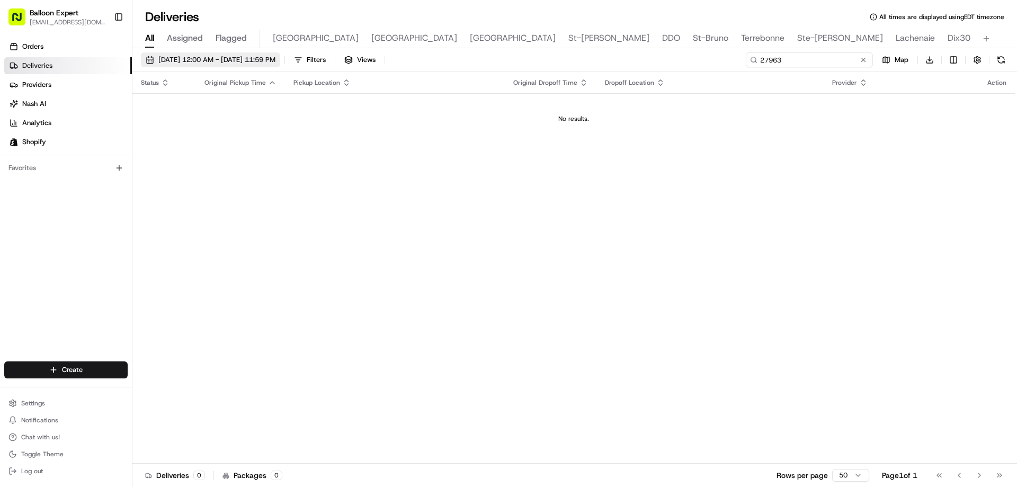
type input "27963"
click at [230, 58] on span "[DATE] 12:00 AM - [DATE] 11:59 PM" at bounding box center [216, 60] width 117 height 10
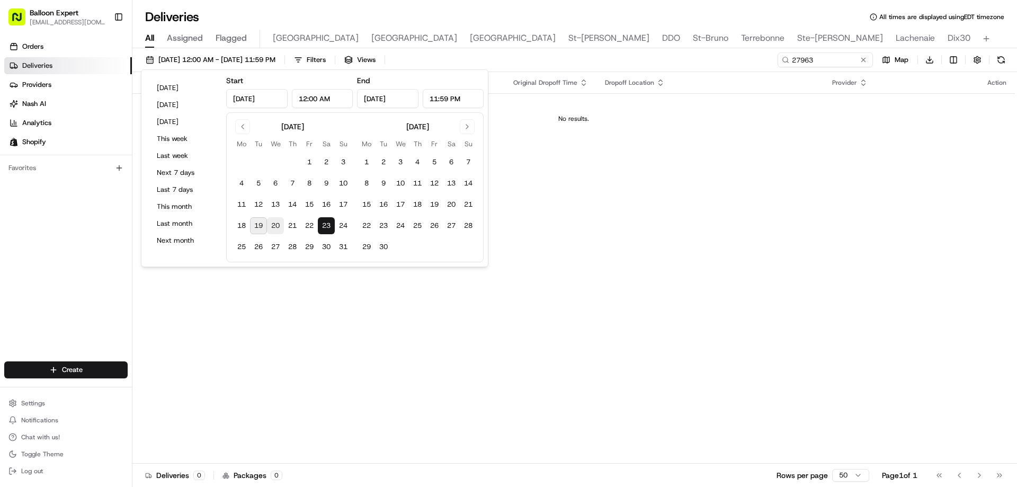
drag, startPoint x: 276, startPoint y: 227, endPoint x: 334, endPoint y: 251, distance: 62.6
click at [277, 227] on button "20" at bounding box center [275, 225] width 17 height 17
type input "[DATE]"
click at [606, 321] on div "Status Original Pickup Time Pickup Location Original Dropoff Time Dropoff Locat…" at bounding box center [573, 267] width 882 height 391
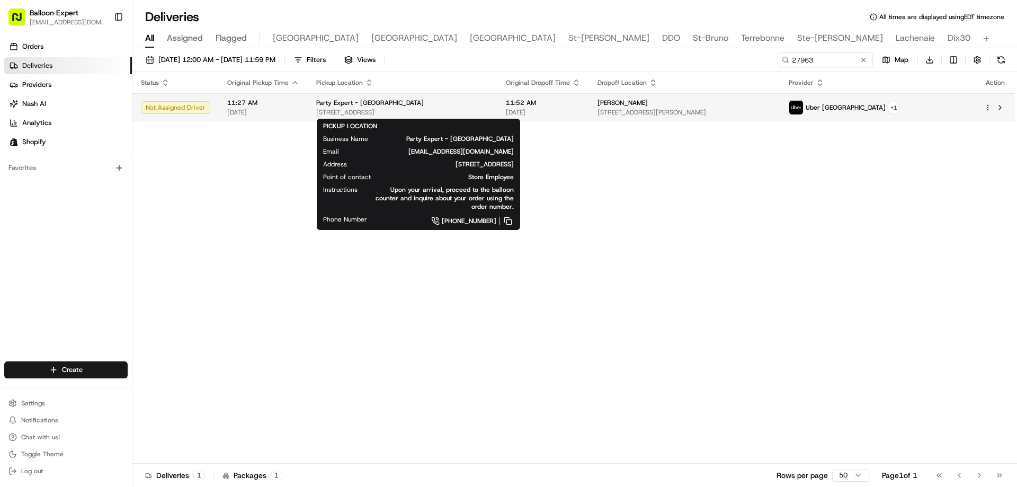
click at [465, 105] on div "Party Expert - [GEOGRAPHIC_DATA]" at bounding box center [402, 102] width 173 height 8
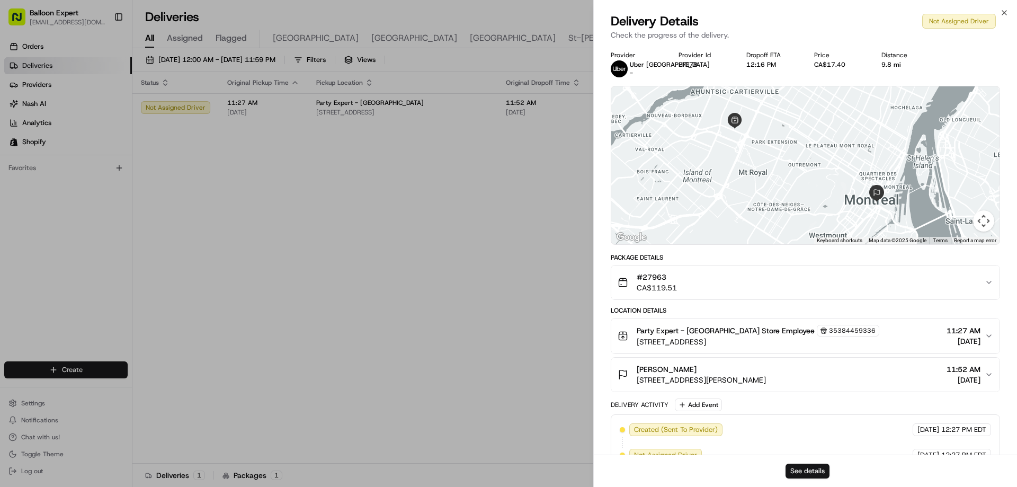
click at [807, 473] on button "See details" at bounding box center [807, 470] width 44 height 15
